Goal: Task Accomplishment & Management: Manage account settings

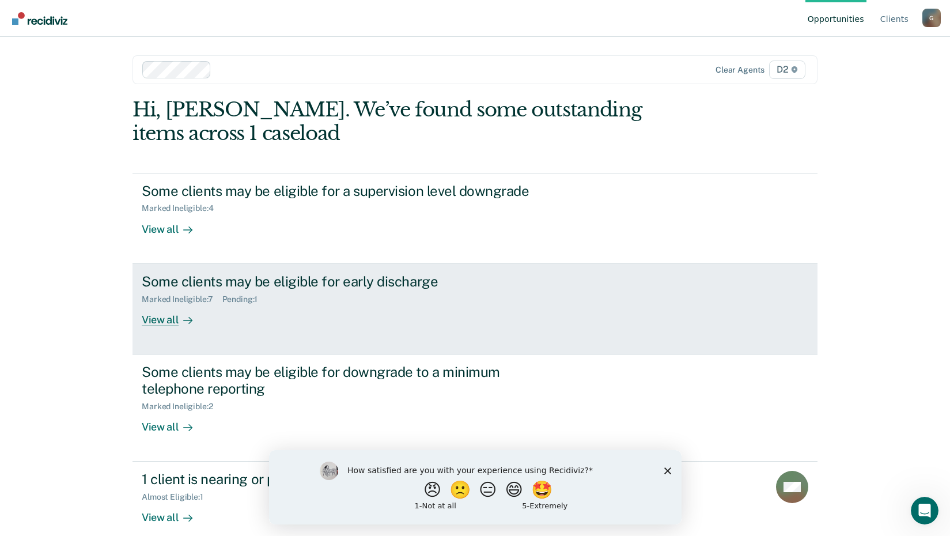
click at [156, 324] on div "View all" at bounding box center [174, 315] width 65 height 22
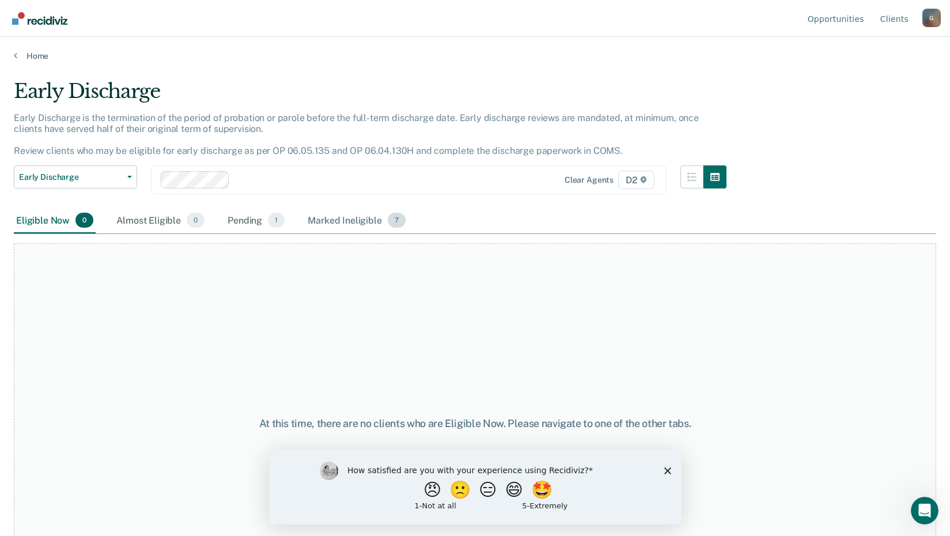
click at [356, 222] on div "Marked Ineligible 7" at bounding box center [356, 220] width 103 height 25
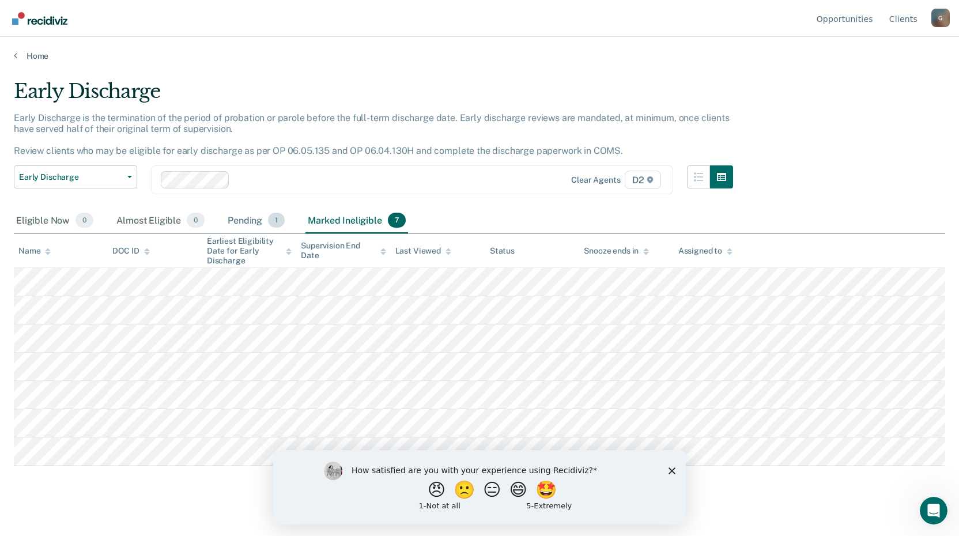
click at [251, 220] on div "Pending 1" at bounding box center [256, 220] width 62 height 25
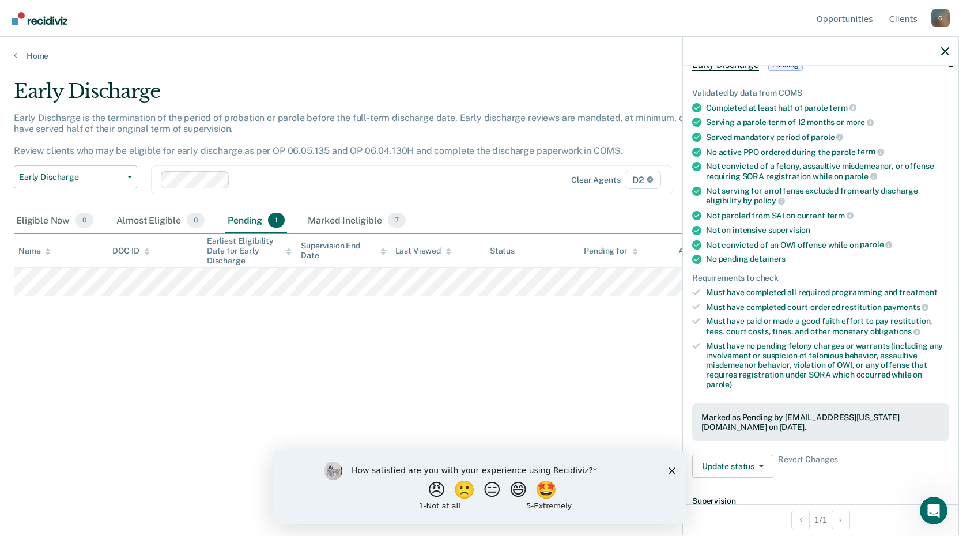
scroll to position [288, 0]
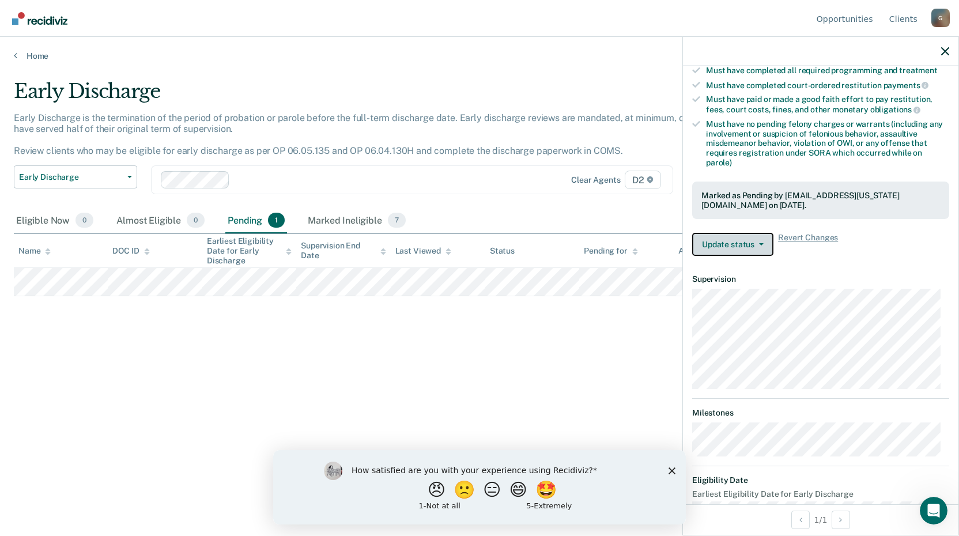
click at [728, 243] on button "Update status" at bounding box center [732, 244] width 81 height 23
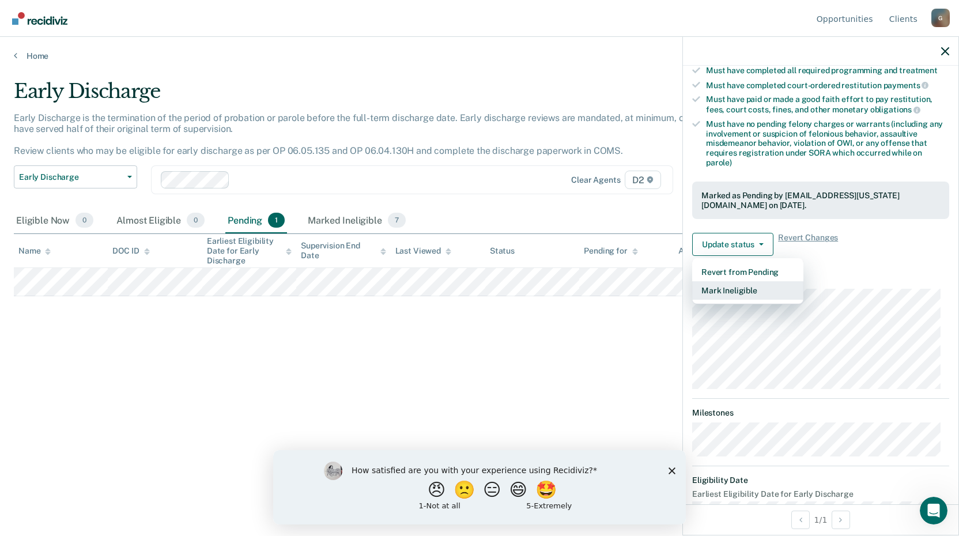
click at [737, 288] on button "Mark Ineligible" at bounding box center [747, 290] width 111 height 18
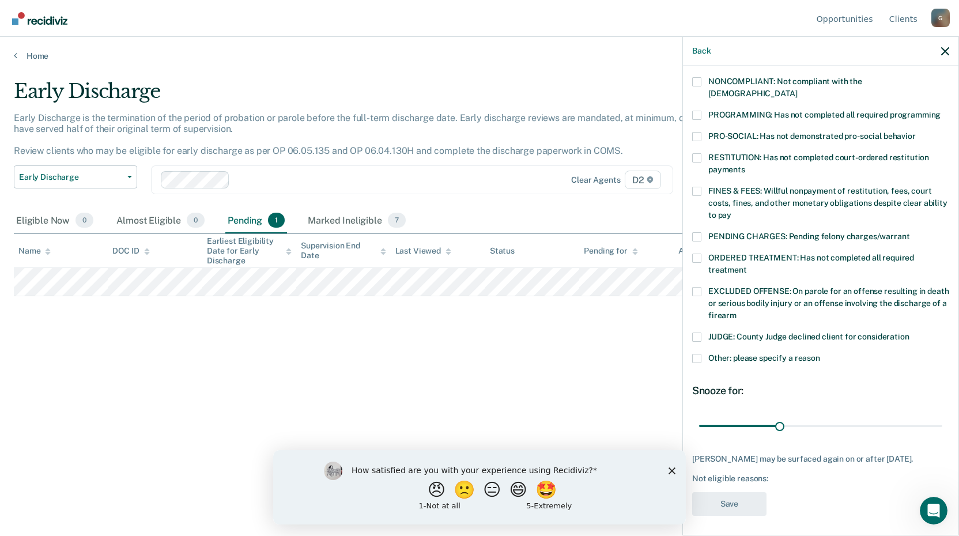
click at [699, 132] on span at bounding box center [696, 136] width 9 height 9
click at [916, 132] on input "PRO-SOCIAL: Has not demonstrated pro-social behavior" at bounding box center [916, 132] width 0 height 0
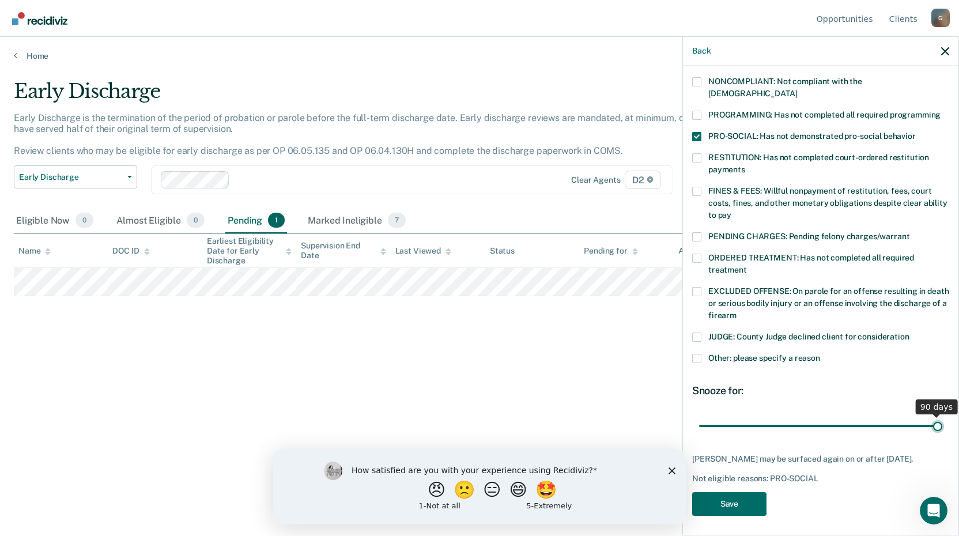
drag, startPoint x: 778, startPoint y: 417, endPoint x: 1069, endPoint y: 460, distance: 294.2
type input "90"
click at [942, 436] on input "range" at bounding box center [820, 425] width 243 height 20
click at [716, 502] on button "Save" at bounding box center [729, 504] width 74 height 24
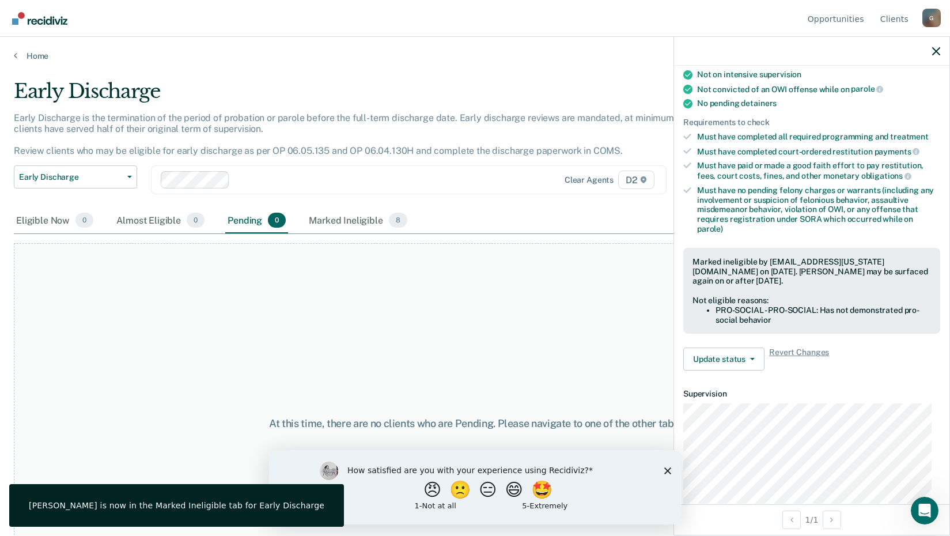
click at [937, 58] on div at bounding box center [811, 51] width 275 height 29
click at [933, 36] on div "Opportunities Client s [EMAIL_ADDRESS][US_STATE][DOMAIN_NAME] G Profile How it …" at bounding box center [475, 18] width 950 height 37
click at [935, 51] on icon "button" at bounding box center [936, 51] width 8 height 8
